Goal: Task Accomplishment & Management: Manage account settings

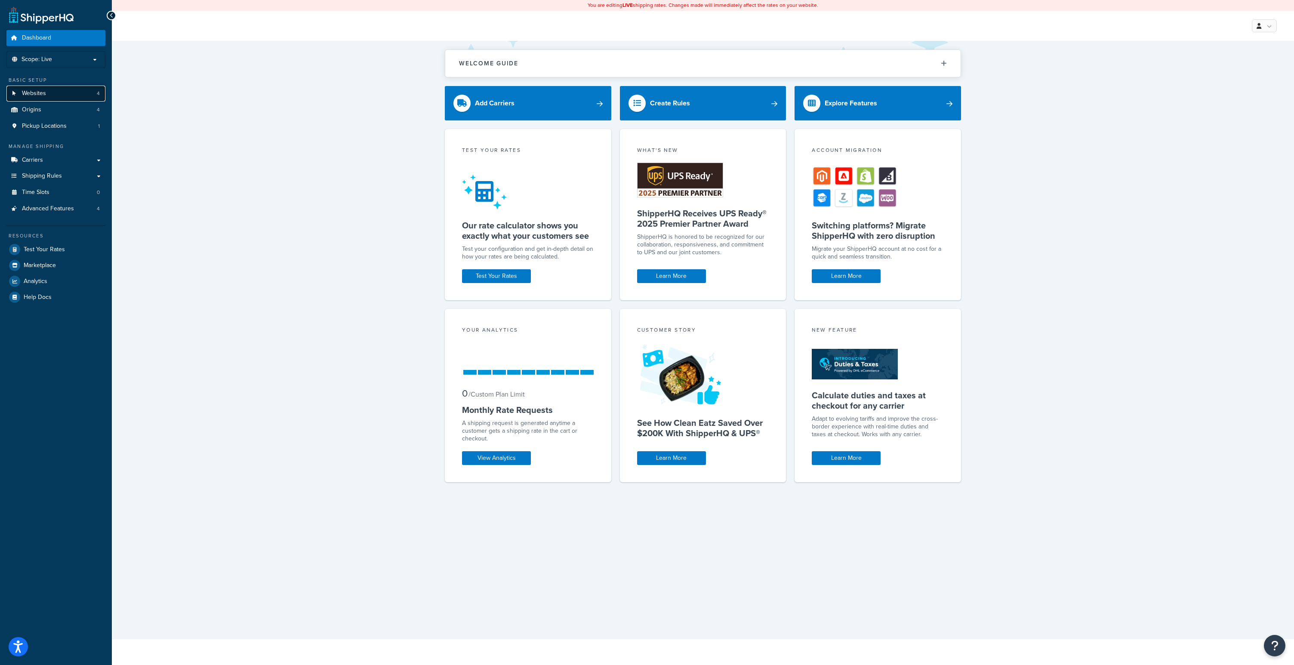
click at [77, 97] on link "Websites 4" at bounding box center [55, 94] width 99 height 16
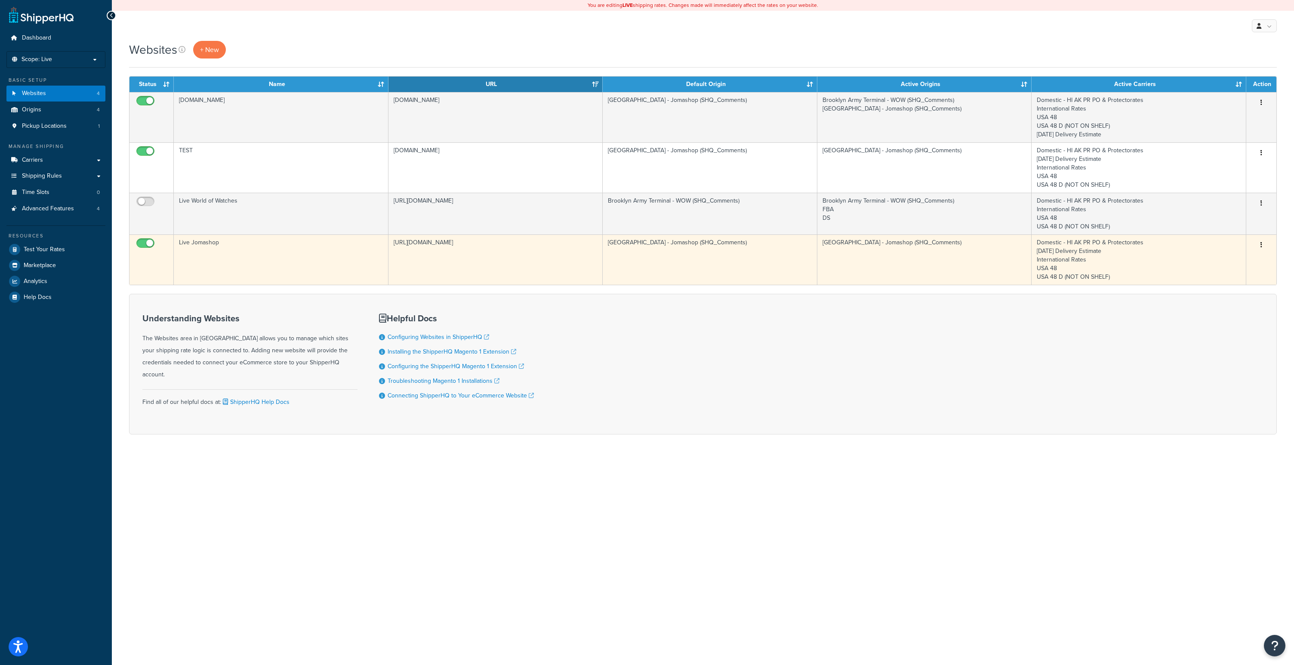
click at [195, 246] on td "Live Jomashop" at bounding box center [281, 260] width 215 height 50
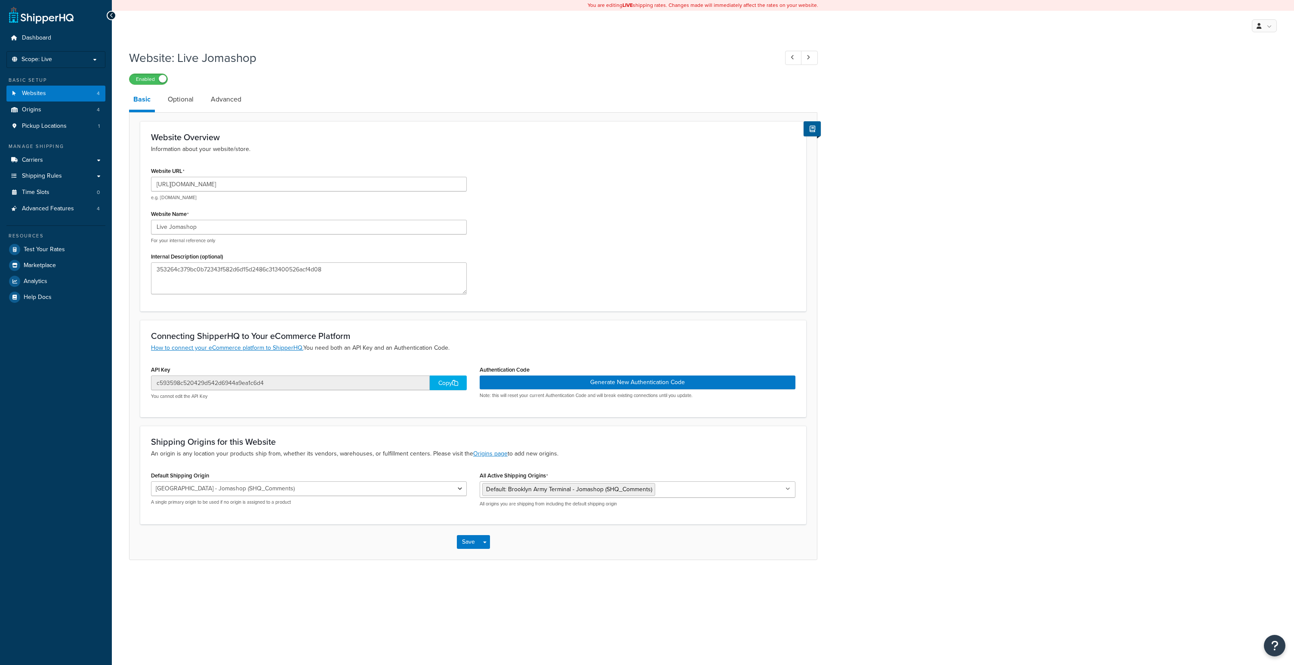
select select "43834"
click at [245, 381] on input "c593598c520429d542d6944a9ea1c6d4" at bounding box center [290, 383] width 279 height 15
